Goal: Task Accomplishment & Management: Manage account settings

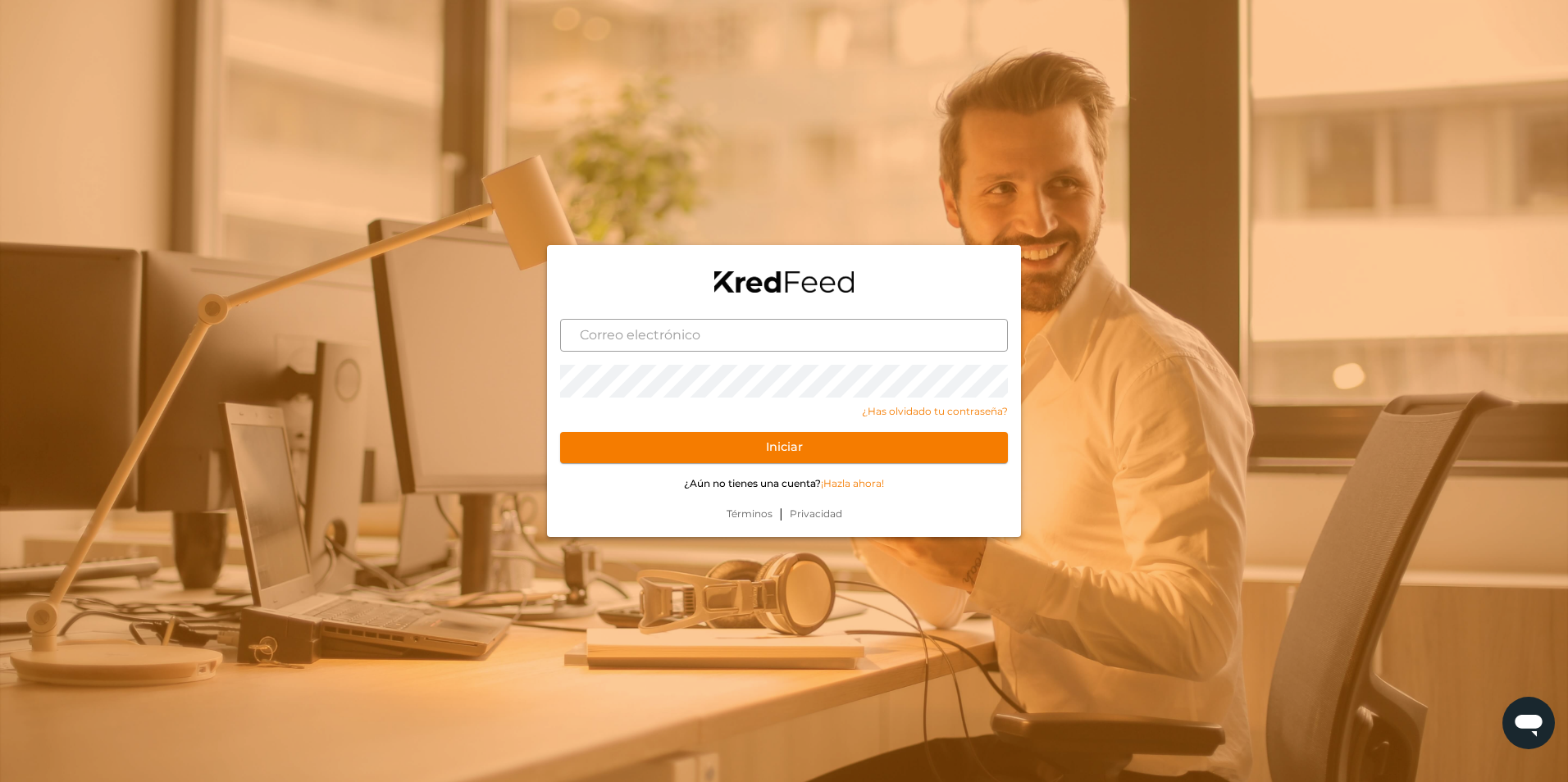
click at [760, 325] on input "text" at bounding box center [784, 336] width 447 height 33
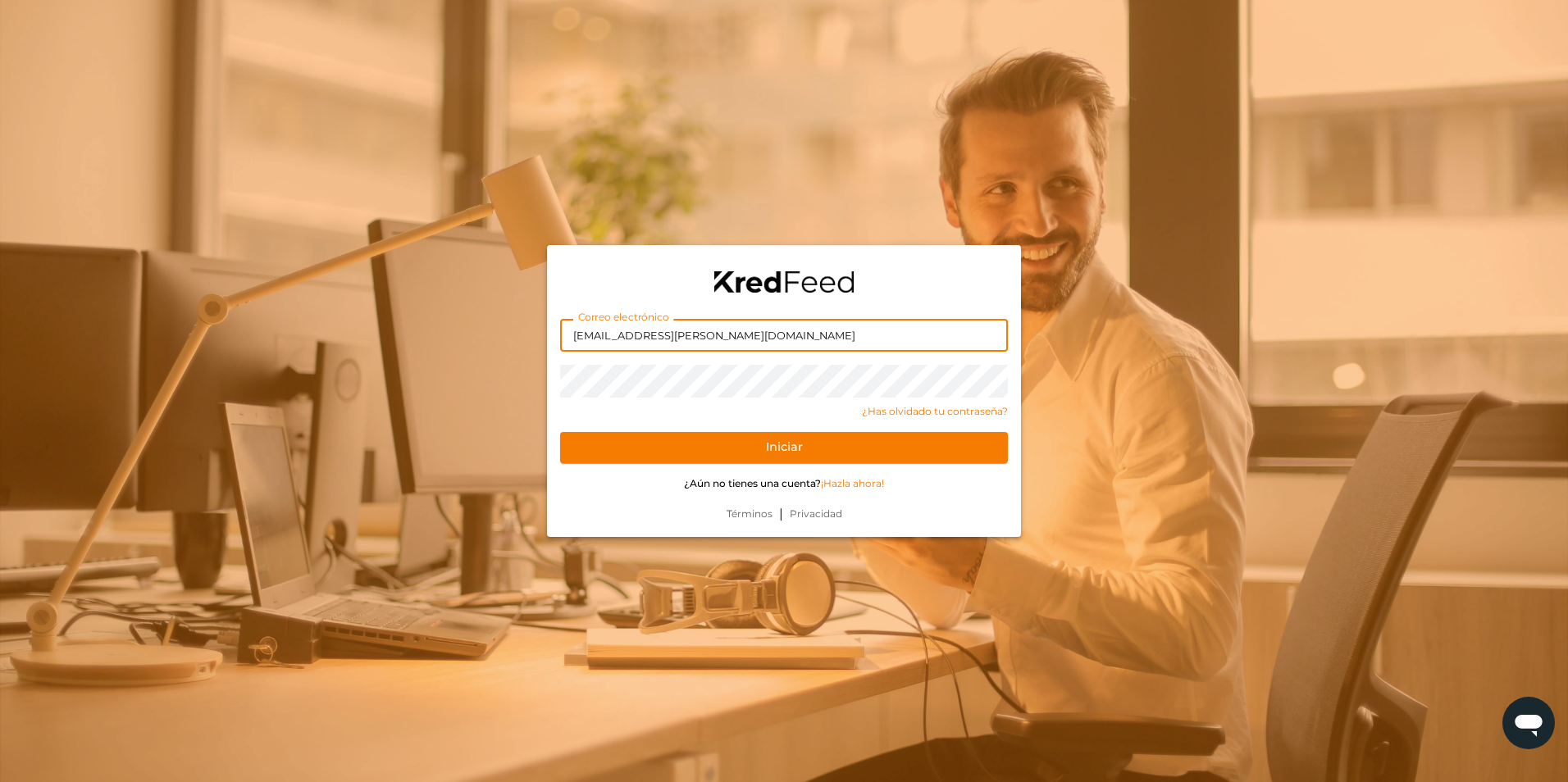
type input "[EMAIL_ADDRESS][PERSON_NAME][DOMAIN_NAME]"
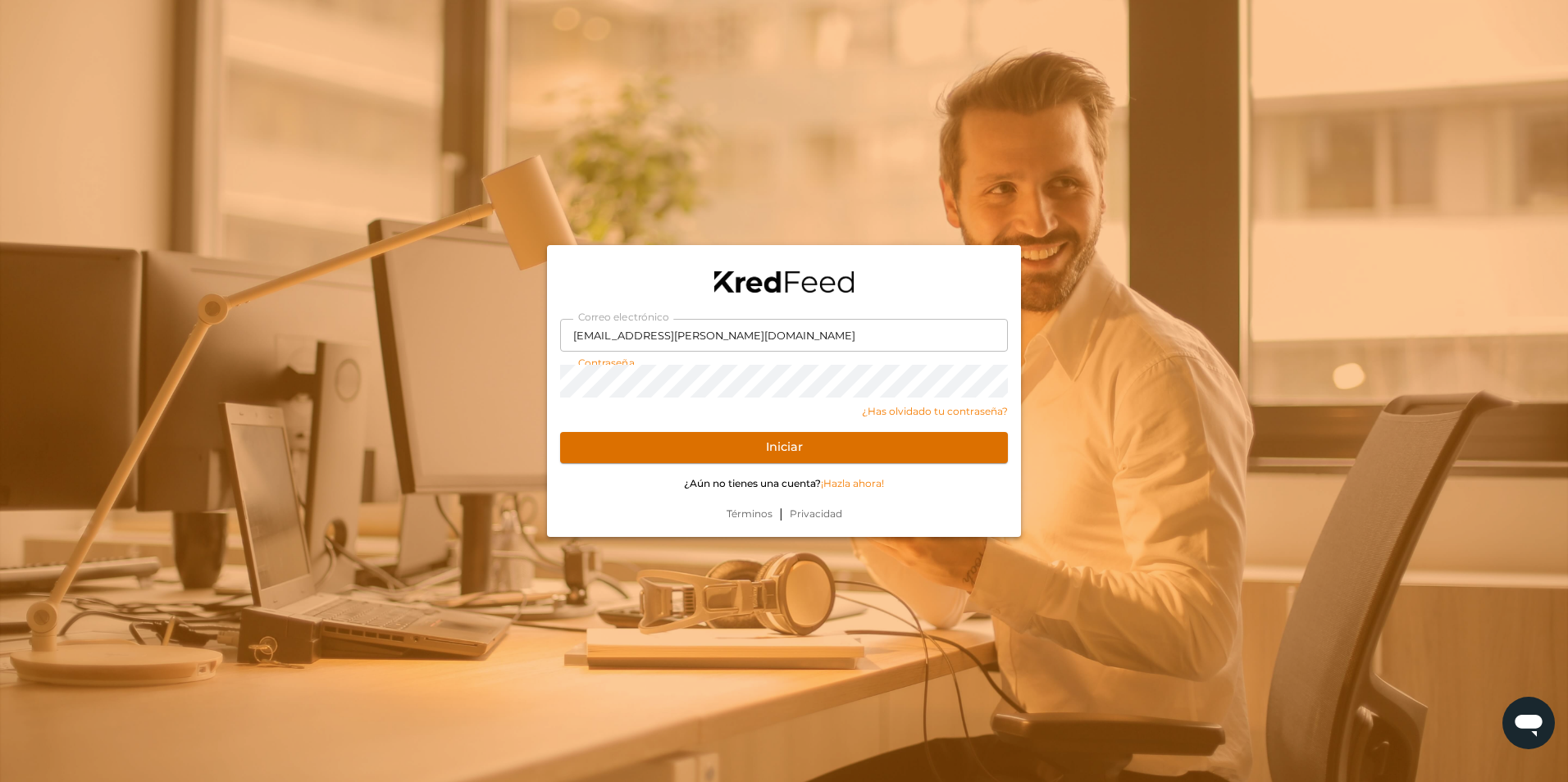
click at [987, 440] on button "Iniciar" at bounding box center [784, 448] width 447 height 31
